Goal: Obtain resource: Download file/media

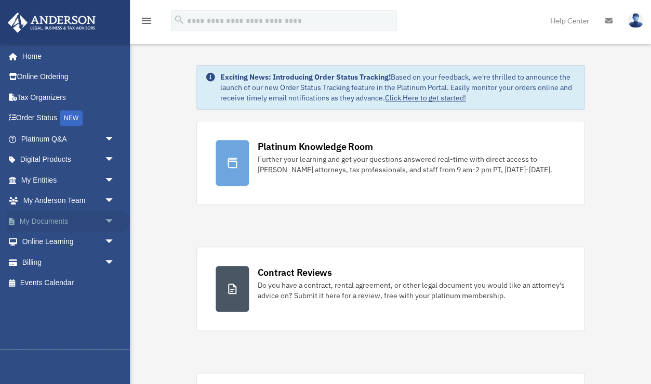
click at [106, 218] on span "arrow_drop_down" at bounding box center [114, 220] width 21 height 21
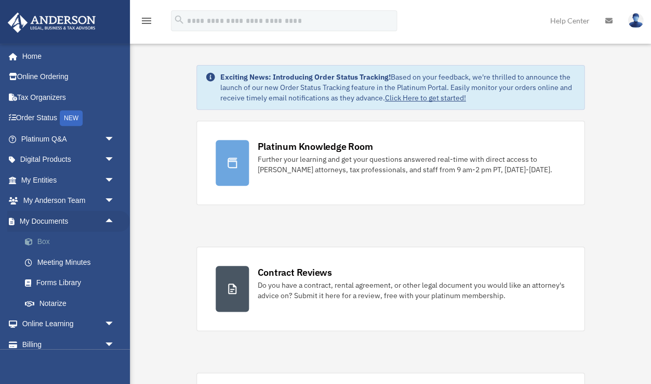
click at [72, 238] on link "Box" at bounding box center [72, 241] width 115 height 21
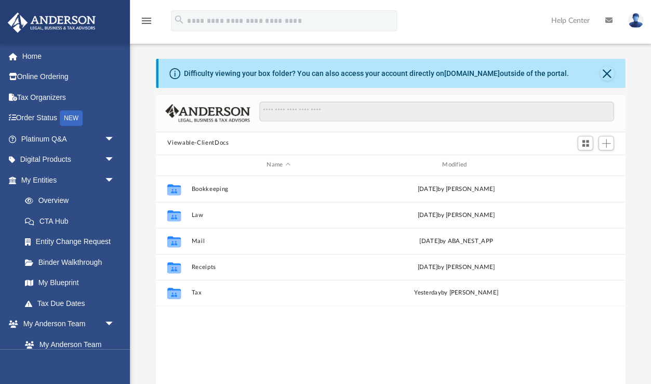
scroll to position [1, 1]
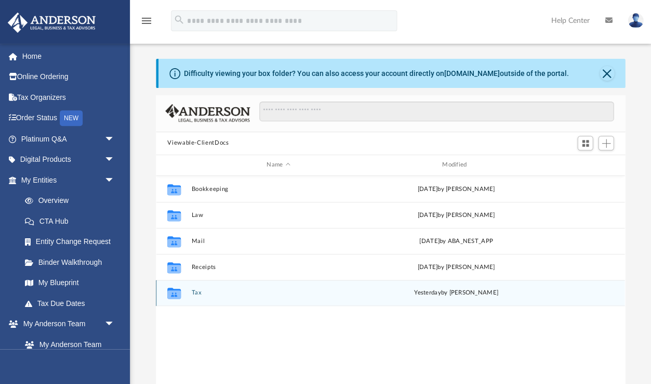
click at [194, 296] on div "Collaborated Folder Tax yesterday by SABRINA NERI" at bounding box center [390, 293] width 469 height 26
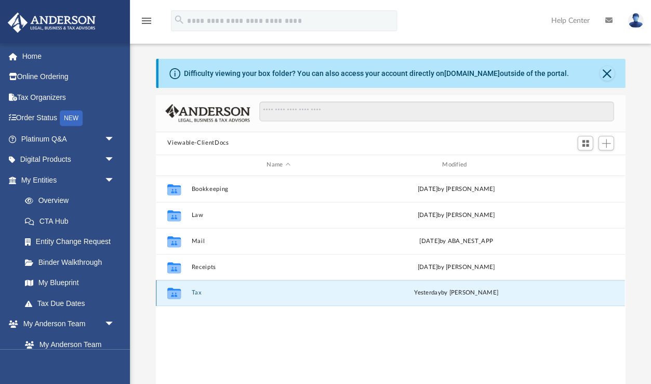
click at [196, 289] on button "Tax" at bounding box center [279, 292] width 174 height 7
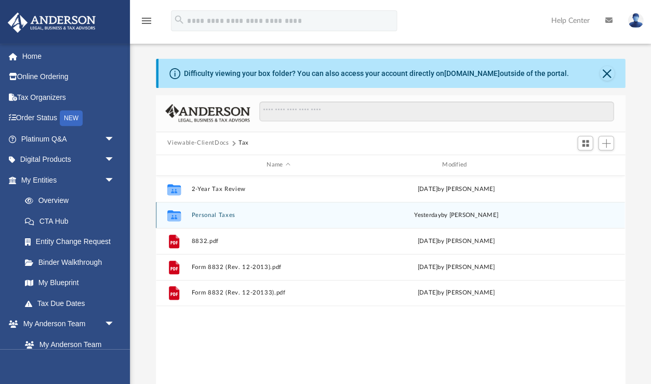
click at [214, 215] on button "Personal Taxes" at bounding box center [279, 215] width 174 height 7
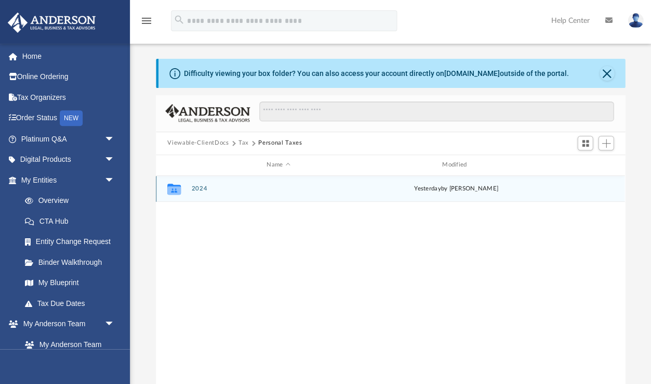
click at [196, 188] on button "2024" at bounding box center [279, 188] width 174 height 7
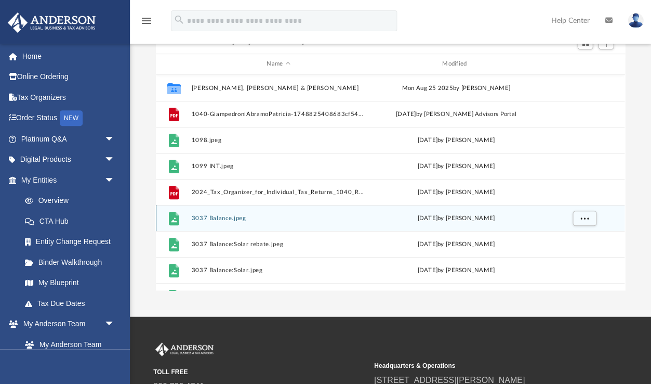
scroll to position [96, 0]
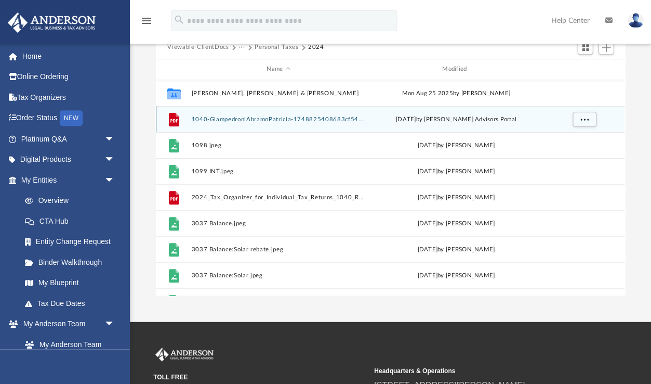
click at [233, 120] on button "1040-GiampedroniAbramoPatricia-1748825408683cf54085b0c.pdf" at bounding box center [279, 119] width 174 height 7
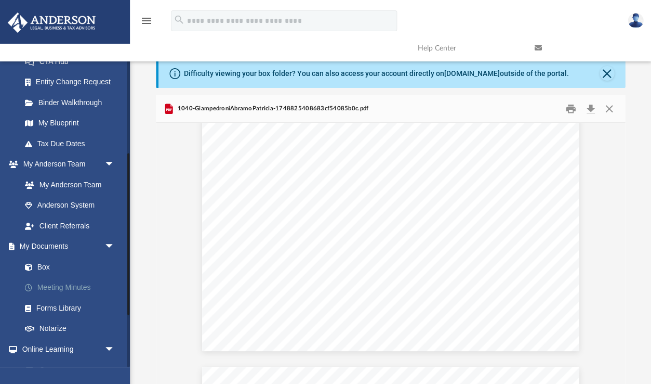
scroll to position [180, 0]
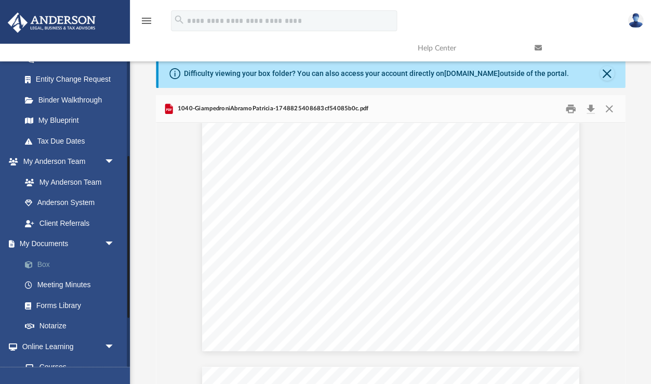
click at [45, 265] on link "Box" at bounding box center [72, 264] width 115 height 21
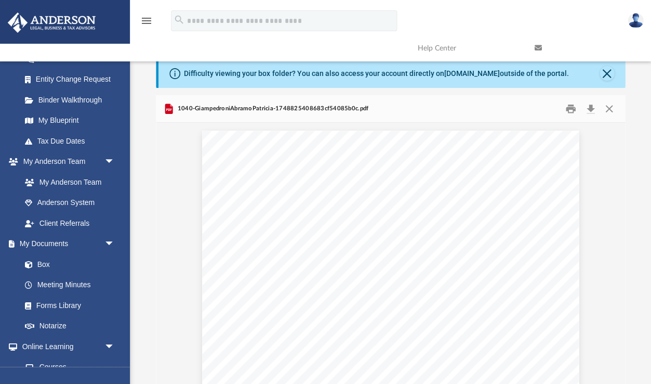
scroll to position [0, 0]
click at [50, 261] on link "Box" at bounding box center [72, 264] width 115 height 21
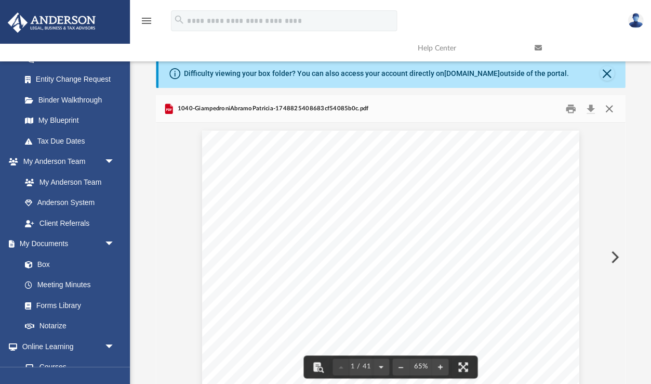
click at [609, 107] on button "Close" at bounding box center [608, 108] width 19 height 16
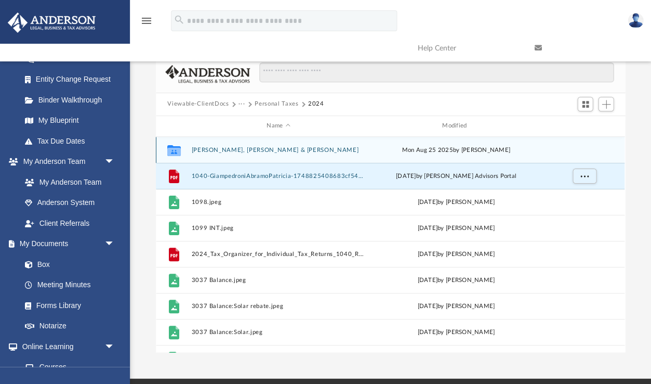
click at [243, 148] on button "Giampedroni, Abramo & Patricia" at bounding box center [279, 150] width 174 height 7
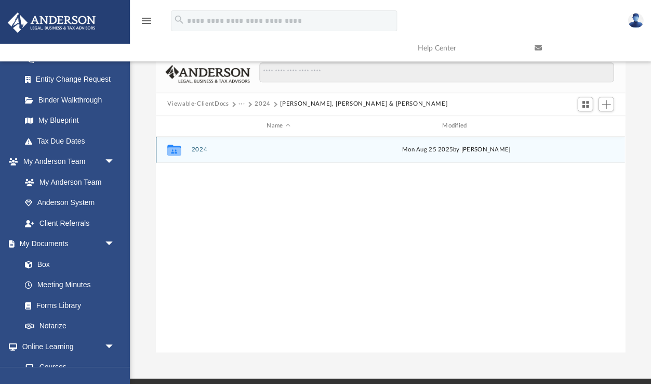
click at [201, 149] on button "2024" at bounding box center [279, 149] width 174 height 7
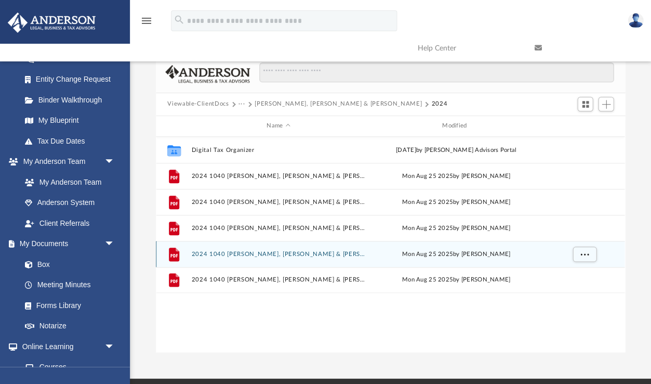
click at [218, 253] on button "2024 1040 Giampedroni, Abramo & Patricia - Form 1040-V Payment Voucher.pdf" at bounding box center [279, 253] width 174 height 7
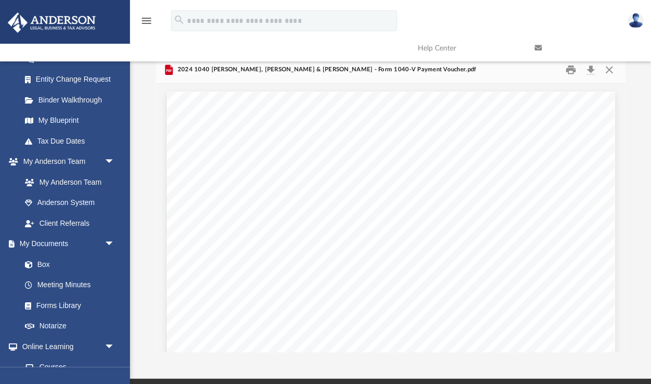
click at [169, 221] on div "410681 05-01-24 OMB No. 1545-0074 For Privacy Act and Paperwork Reduction Act N…" at bounding box center [391, 381] width 448 height 580
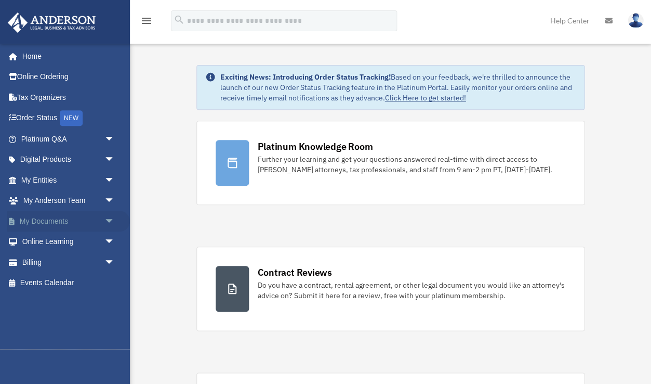
click at [111, 216] on span "arrow_drop_down" at bounding box center [114, 220] width 21 height 21
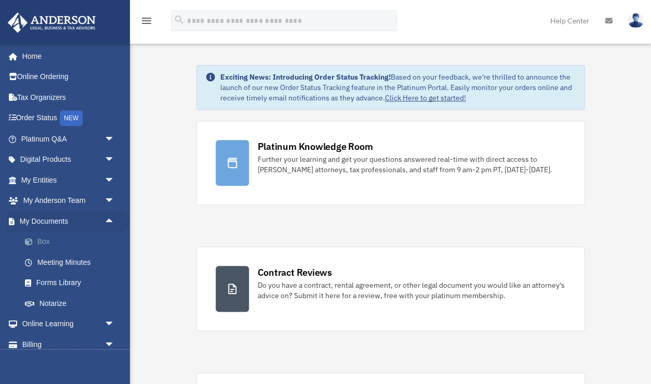
click at [60, 242] on link "Box" at bounding box center [72, 241] width 115 height 21
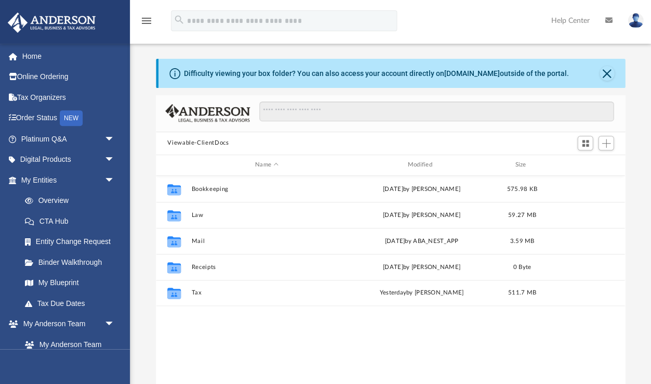
scroll to position [236, 469]
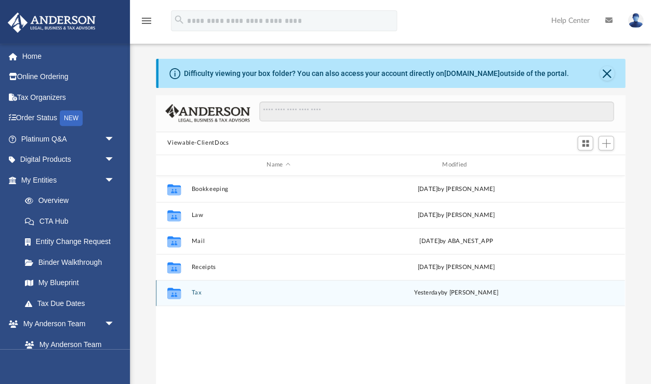
click at [195, 290] on button "Tax" at bounding box center [279, 292] width 174 height 7
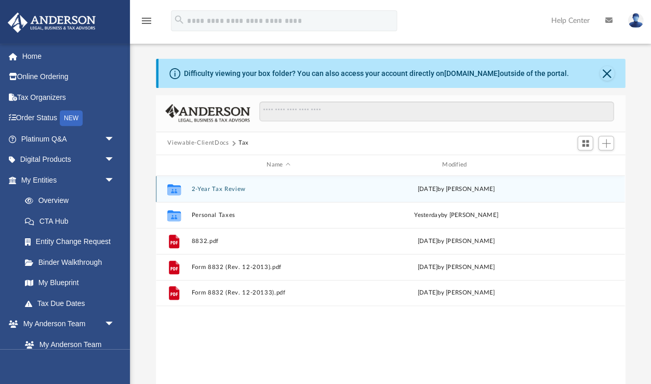
click at [224, 188] on button "2-Year Tax Review" at bounding box center [279, 189] width 174 height 7
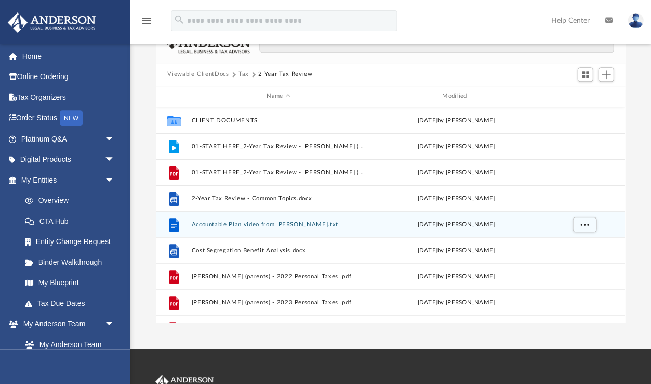
scroll to position [0, 0]
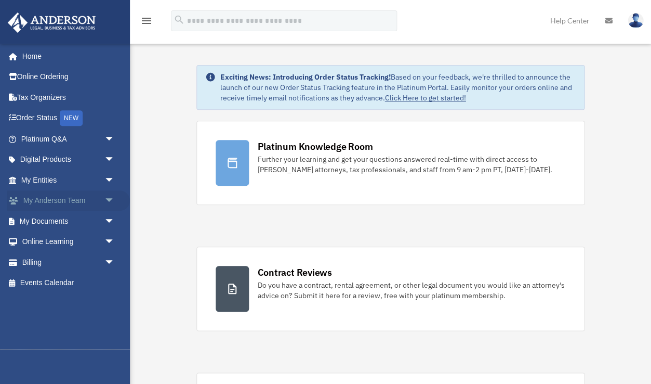
click at [107, 199] on span "arrow_drop_down" at bounding box center [114, 200] width 21 height 21
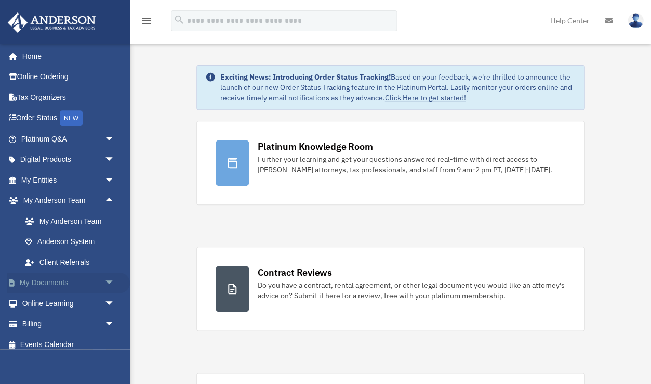
click at [107, 281] on span "arrow_drop_down" at bounding box center [114, 282] width 21 height 21
click at [43, 301] on link "Box" at bounding box center [72, 303] width 115 height 21
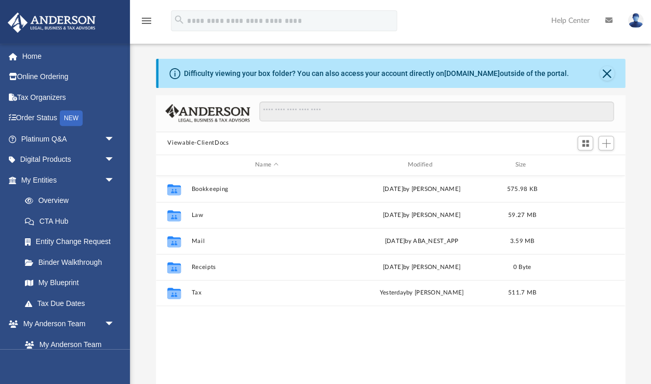
scroll to position [236, 469]
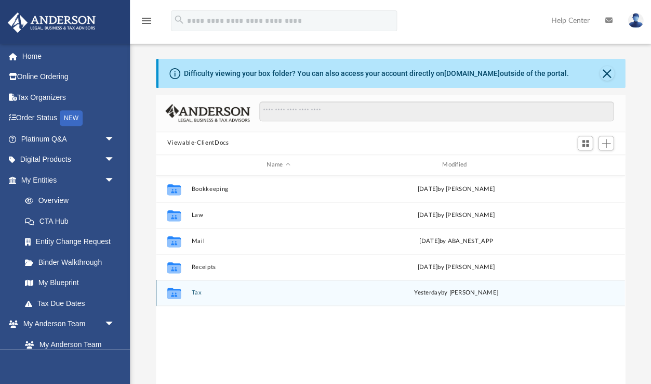
click at [194, 293] on button "Tax" at bounding box center [279, 292] width 174 height 7
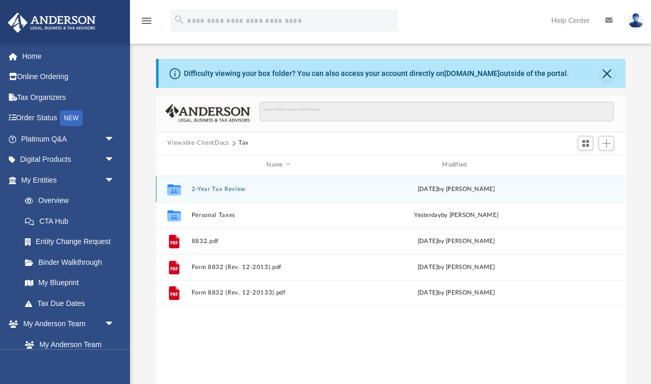
click at [218, 190] on button "2-Year Tax Review" at bounding box center [279, 189] width 174 height 7
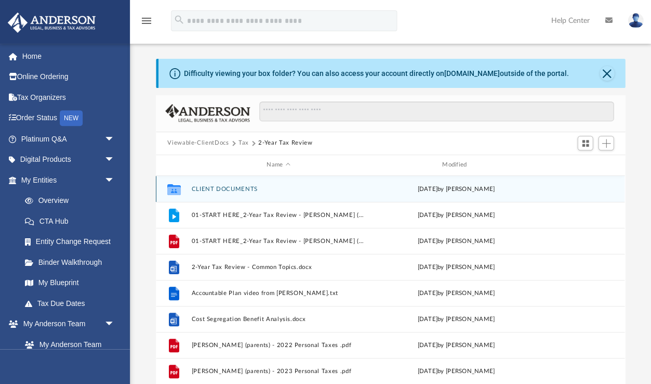
scroll to position [3, 0]
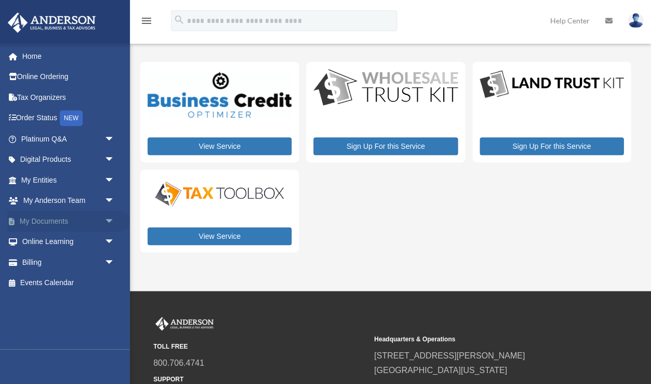
click at [107, 222] on span "arrow_drop_down" at bounding box center [114, 220] width 21 height 21
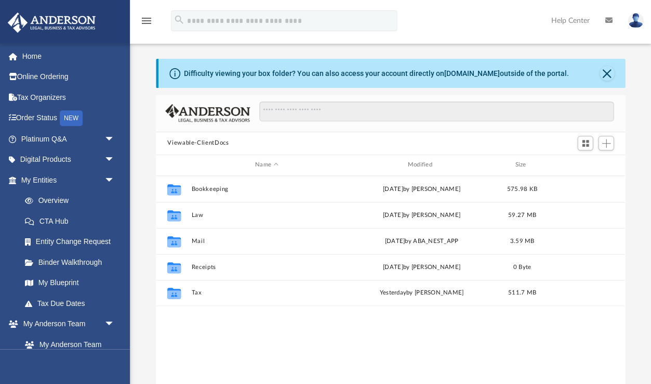
scroll to position [236, 469]
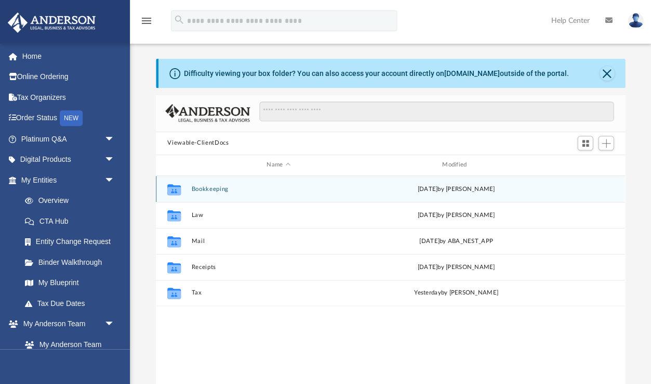
click at [205, 188] on button "Bookkeeping" at bounding box center [279, 189] width 174 height 7
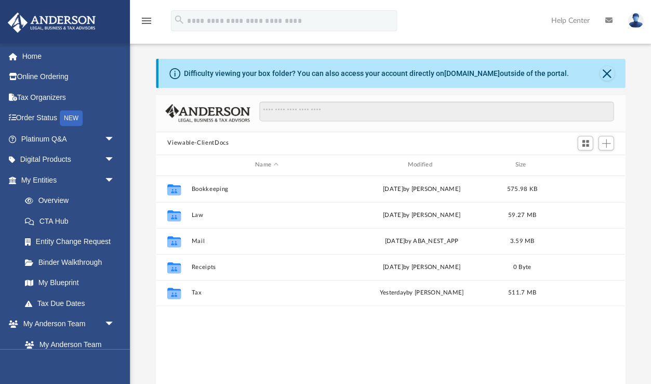
scroll to position [236, 469]
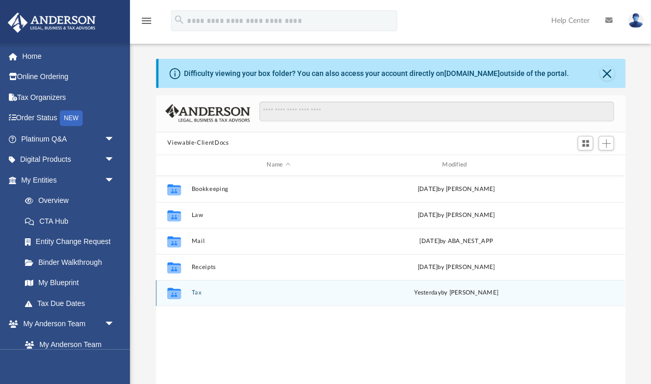
click at [197, 294] on button "Tax" at bounding box center [279, 292] width 174 height 7
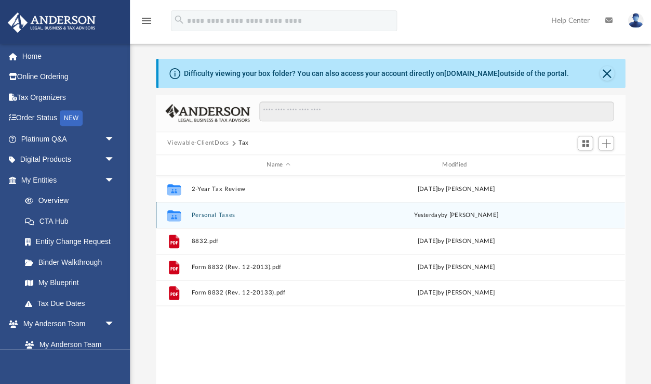
click at [217, 215] on button "Personal Taxes" at bounding box center [279, 215] width 174 height 7
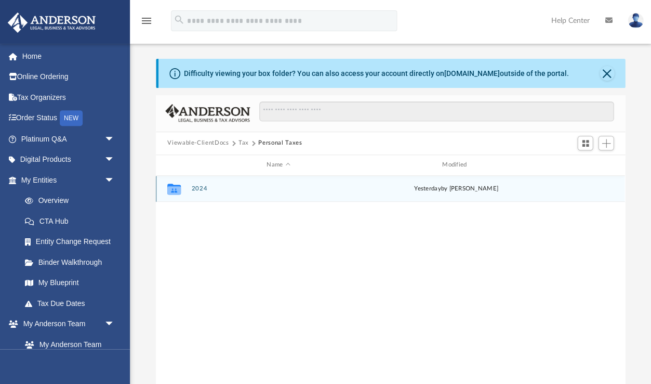
click at [200, 189] on button "2024" at bounding box center [279, 188] width 174 height 7
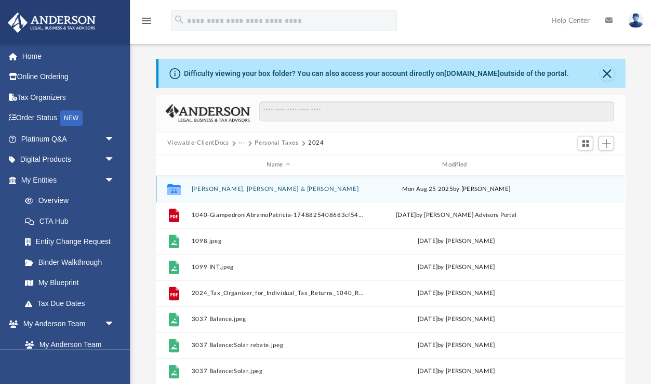
click at [200, 189] on button "Giampedroni, Abramo & Patricia" at bounding box center [279, 189] width 174 height 7
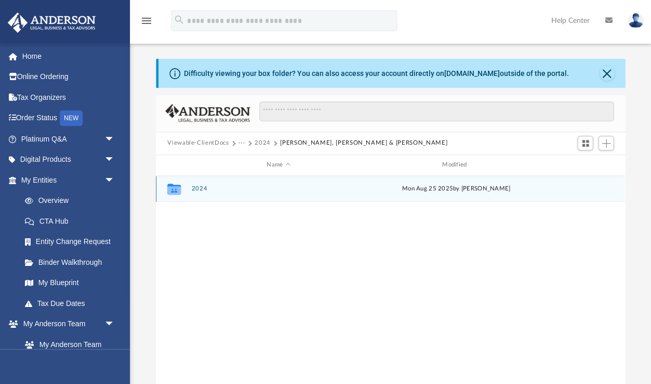
click at [200, 189] on button "2024" at bounding box center [279, 188] width 174 height 7
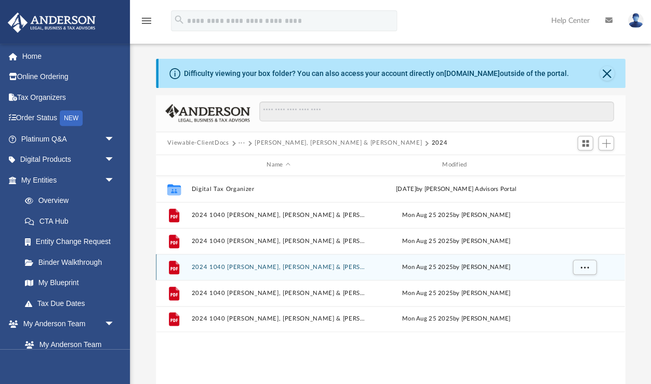
click at [239, 269] on button "2024 1040 Giampedroni, Abramo & Patricia - Form 1040-ES Estimted Tax Payment.pdf" at bounding box center [279, 266] width 174 height 7
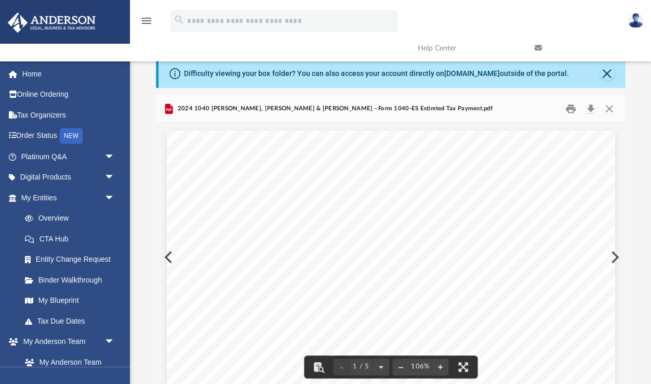
scroll to position [0, 0]
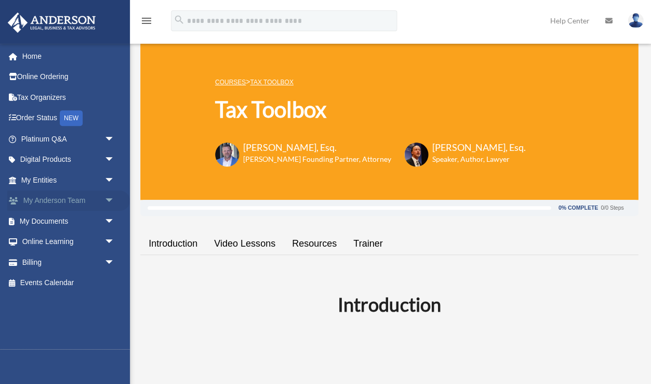
click at [113, 197] on span "arrow_drop_down" at bounding box center [114, 200] width 21 height 21
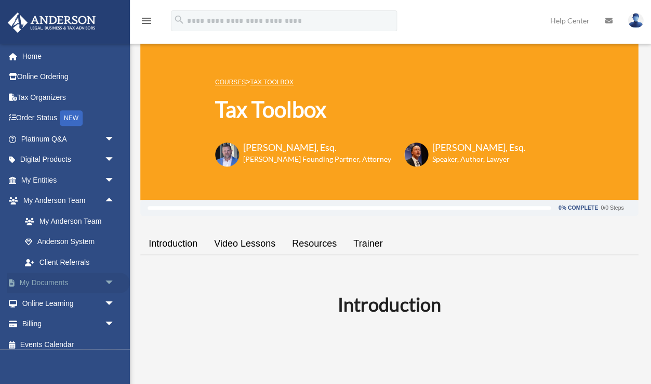
click at [110, 277] on span "arrow_drop_down" at bounding box center [114, 282] width 21 height 21
click at [58, 305] on link "Box" at bounding box center [72, 303] width 115 height 21
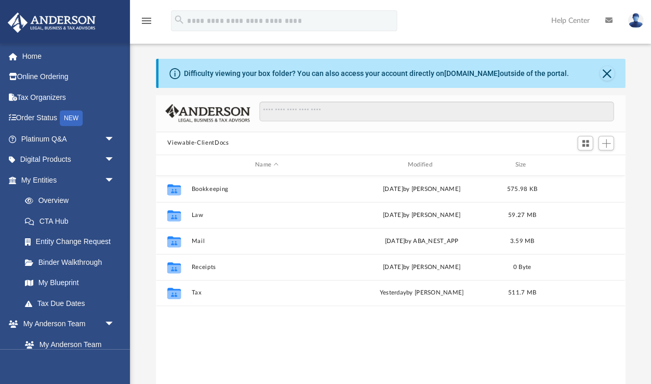
scroll to position [236, 469]
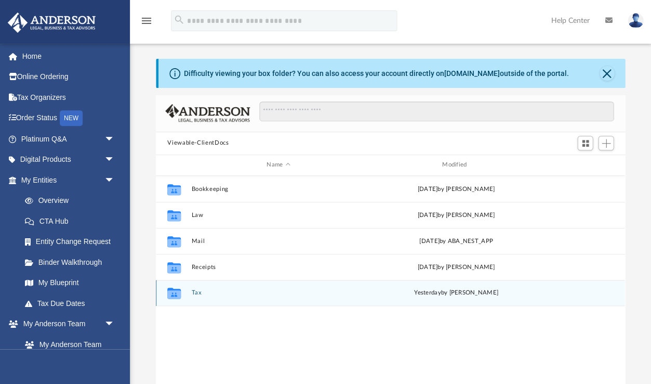
click at [198, 293] on button "Tax" at bounding box center [279, 292] width 174 height 7
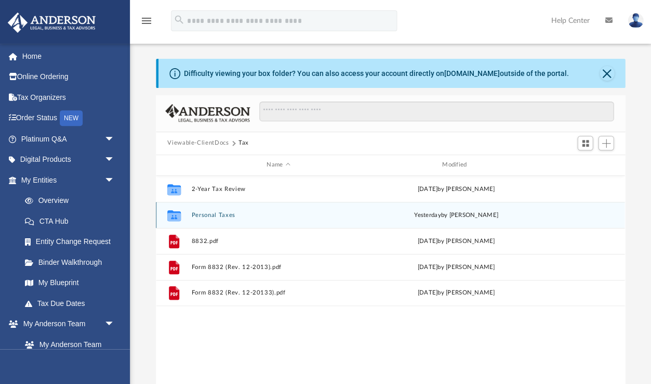
click at [208, 213] on button "Personal Taxes" at bounding box center [279, 215] width 174 height 7
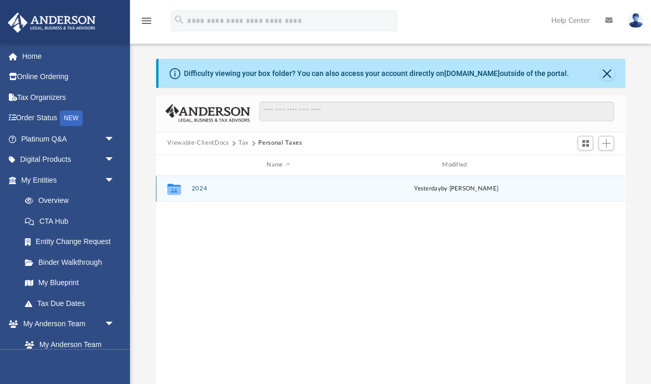
click at [204, 188] on button "2024" at bounding box center [279, 188] width 174 height 7
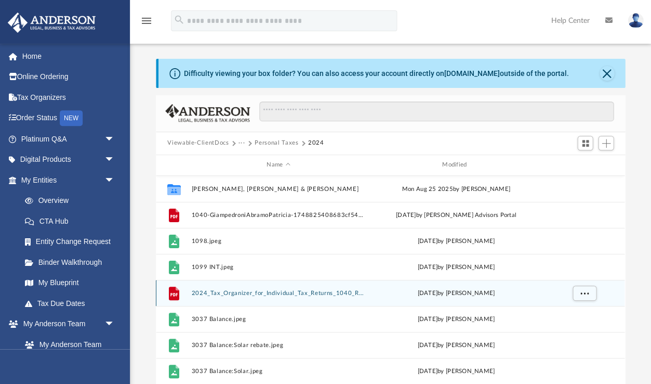
click at [230, 291] on button "2024_Tax_Organizer_for_Individual_Tax_Returns_1040_Returns_Rev112172024.pdf" at bounding box center [279, 292] width 174 height 7
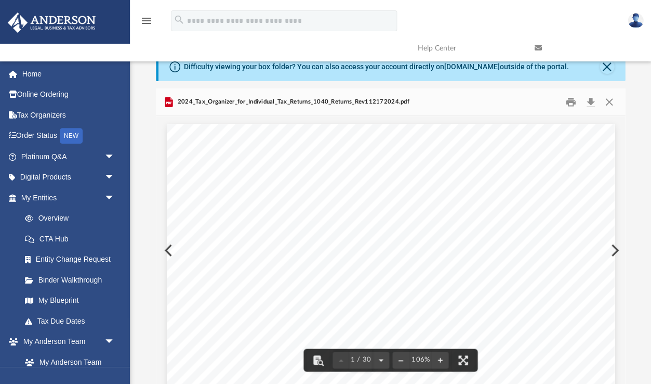
scroll to position [0, 0]
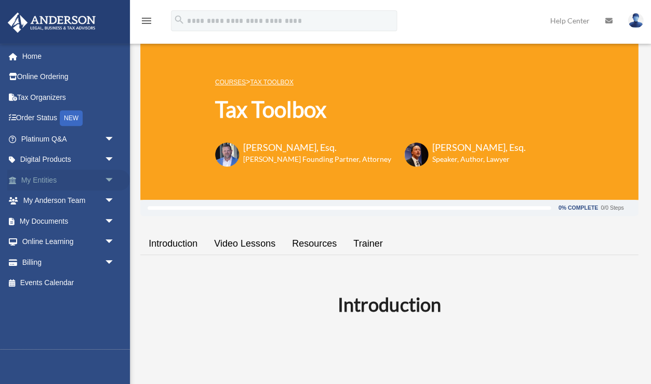
click at [109, 176] on span "arrow_drop_down" at bounding box center [114, 179] width 21 height 21
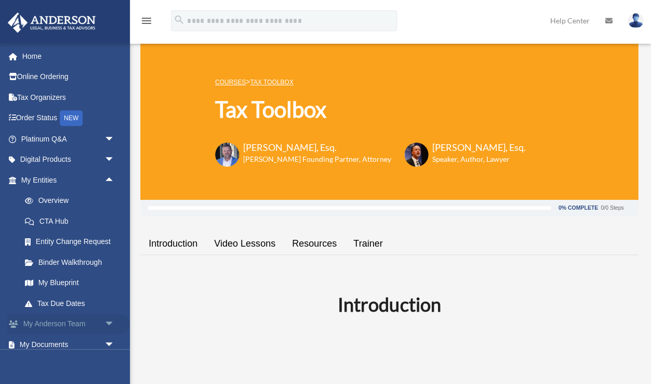
click at [57, 321] on link "My [PERSON_NAME] Team arrow_drop_down" at bounding box center [68, 323] width 123 height 21
click at [104, 320] on span "arrow_drop_down" at bounding box center [114, 323] width 21 height 21
click at [107, 341] on link "My Anderson Team" at bounding box center [72, 344] width 115 height 21
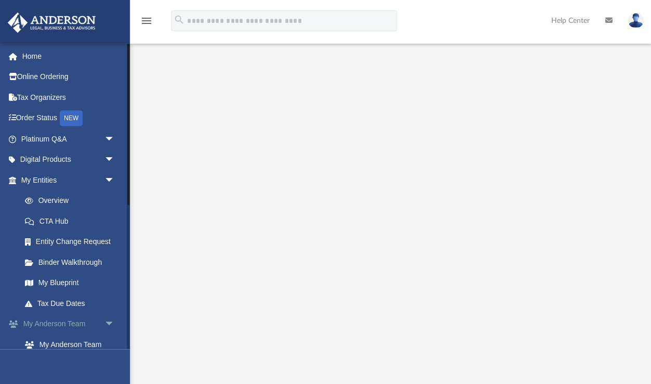
click at [110, 321] on span "arrow_drop_down" at bounding box center [114, 323] width 21 height 21
click at [109, 161] on span "arrow_drop_down" at bounding box center [114, 159] width 21 height 21
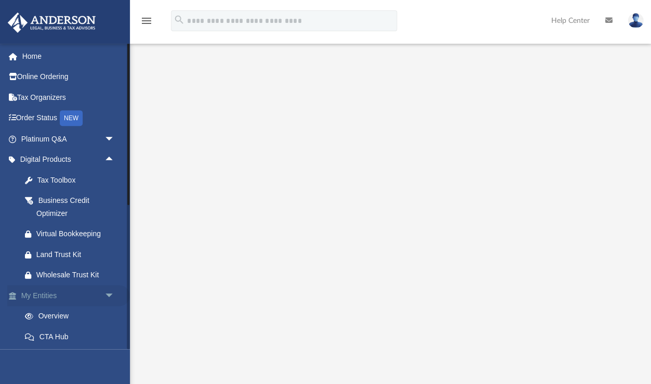
click at [107, 293] on span "arrow_drop_down" at bounding box center [114, 295] width 21 height 21
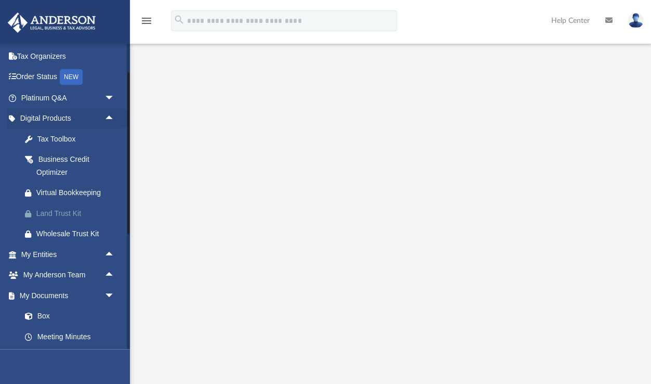
scroll to position [50, 0]
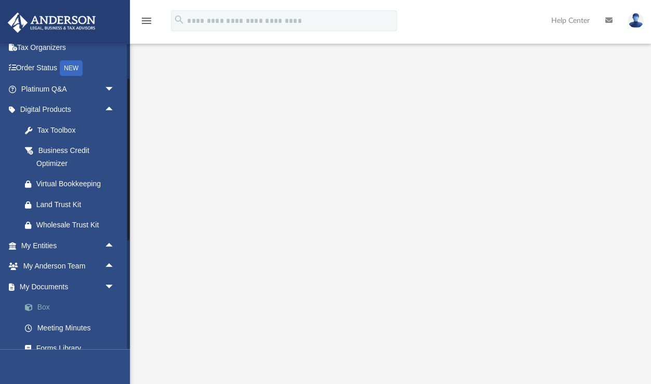
click at [86, 304] on link "Box" at bounding box center [72, 307] width 115 height 21
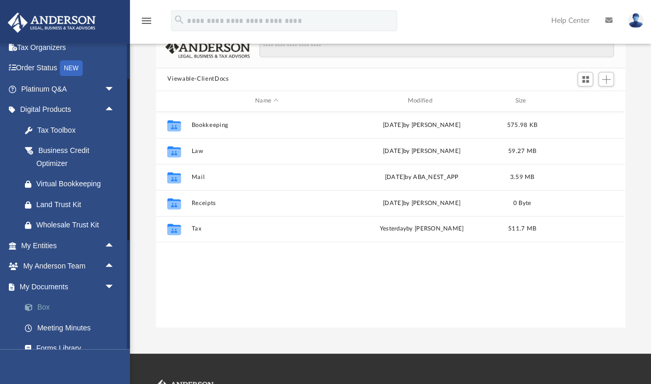
scroll to position [236, 469]
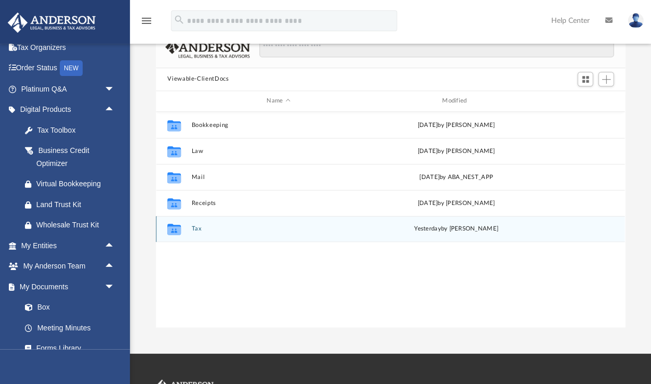
click at [192, 229] on button "Tax" at bounding box center [279, 228] width 174 height 7
